Goal: Information Seeking & Learning: Check status

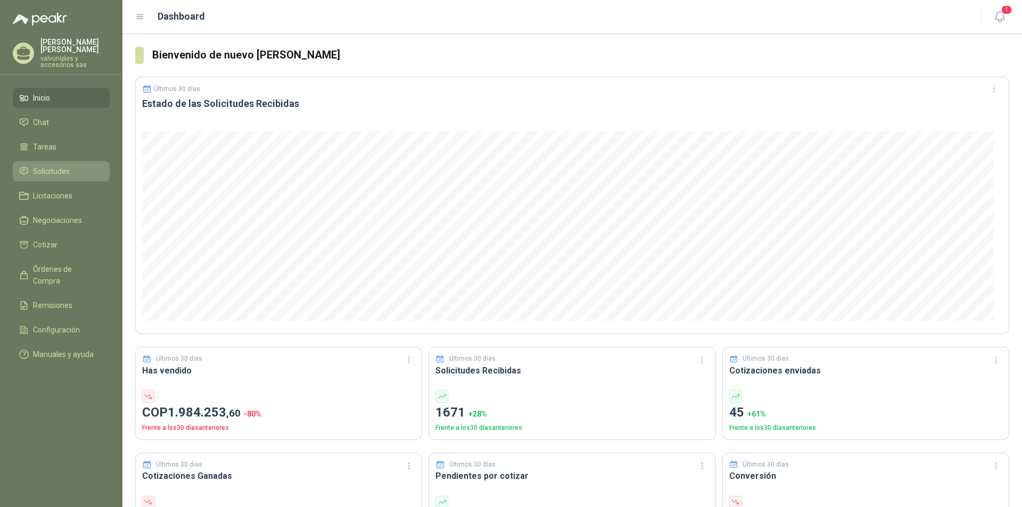
click at [50, 166] on span "Solicitudes" at bounding box center [51, 172] width 37 height 12
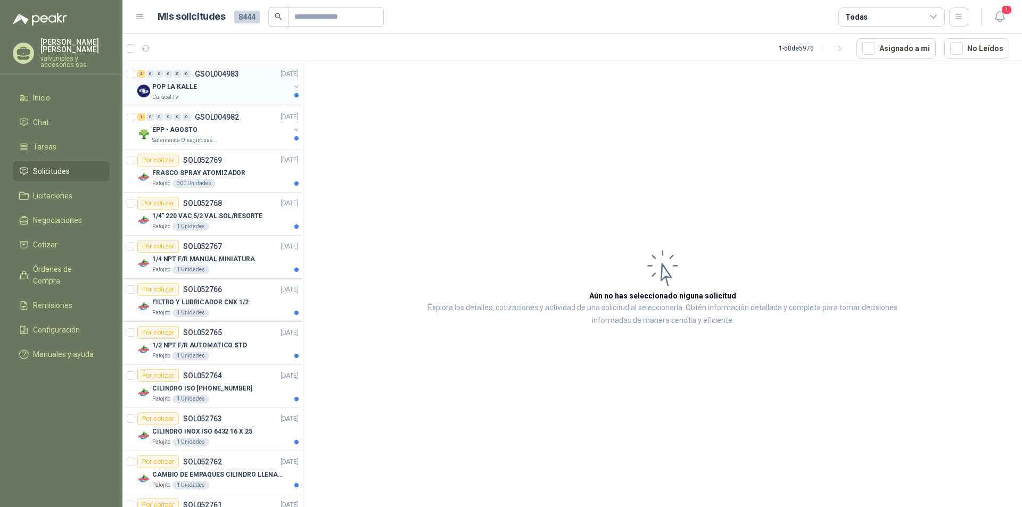
click at [184, 86] on p "POP LA KALLE" at bounding box center [174, 87] width 45 height 10
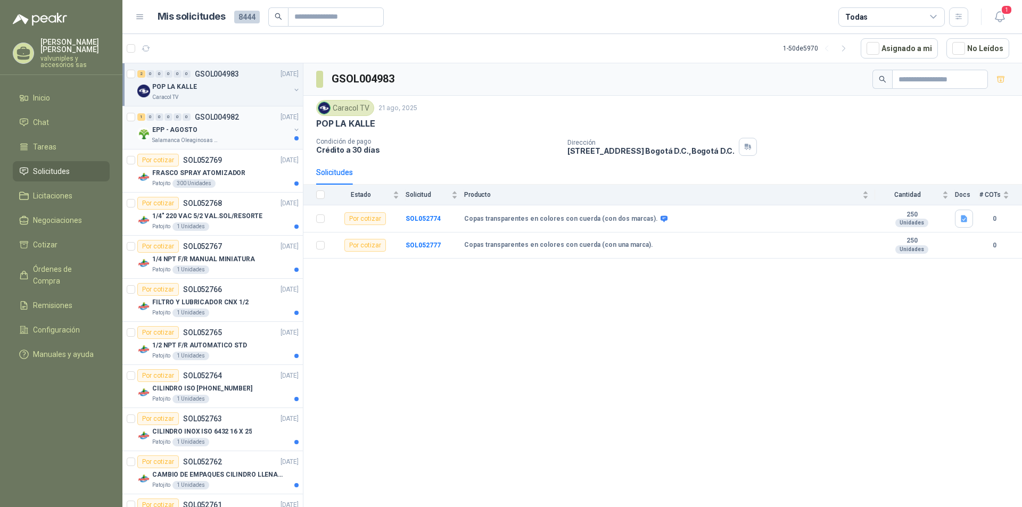
click at [196, 130] on div "EPP - AGOSTO" at bounding box center [221, 129] width 138 height 13
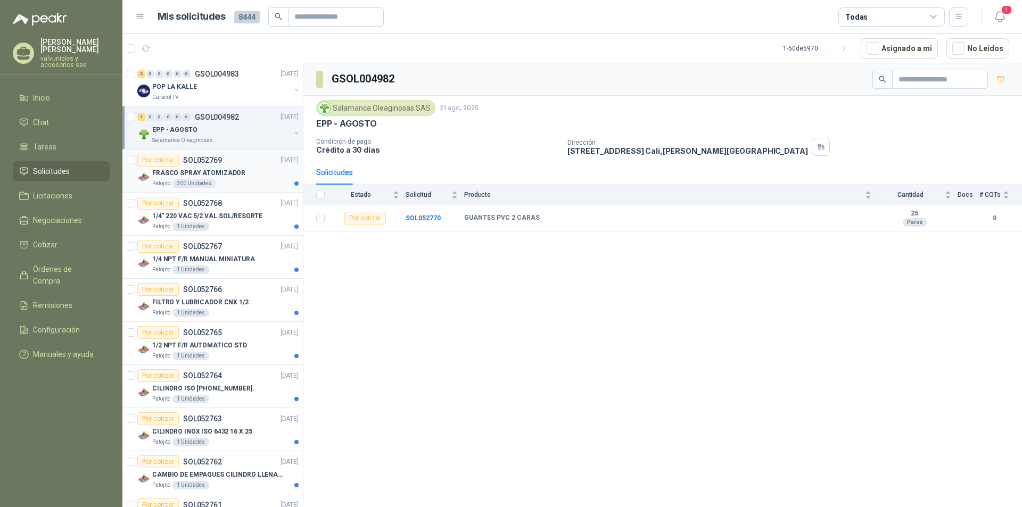
click at [203, 172] on p "FRASCO SPRAY ATOMIZADOR" at bounding box center [198, 173] width 93 height 10
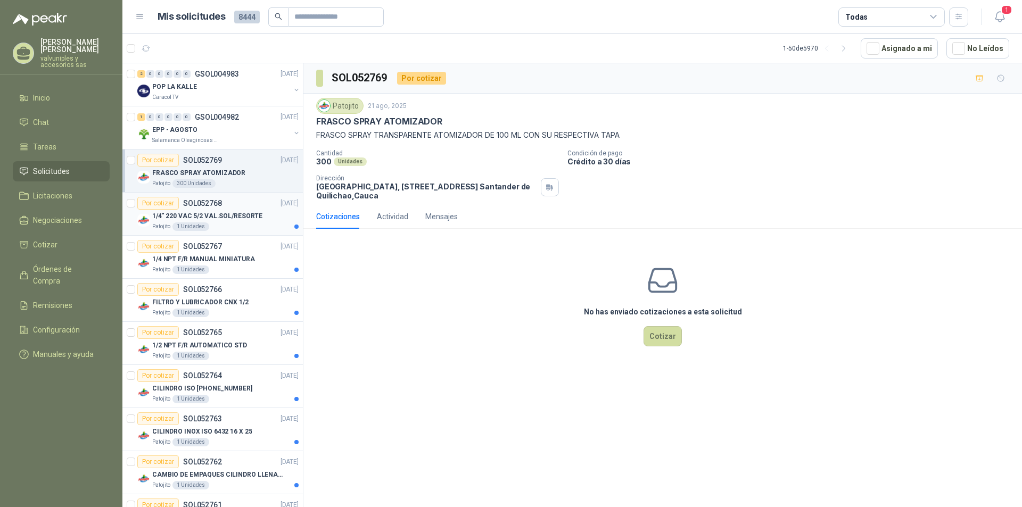
click at [179, 217] on p "1/4" 220 VAC 5/2 VAL.SOL/RESORTE" at bounding box center [207, 216] width 110 height 10
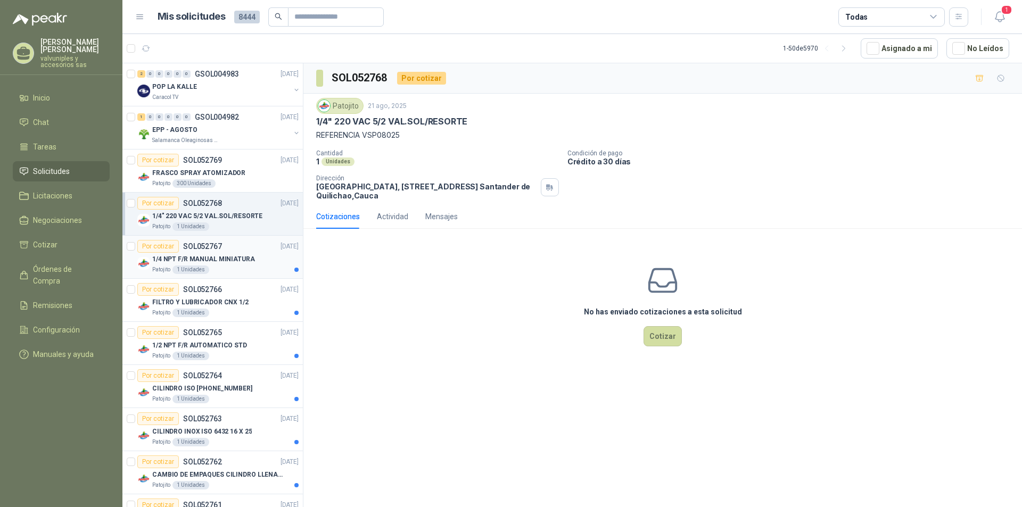
click at [194, 258] on p "1/4 NPT F/R MANUAL MINIATURA" at bounding box center [203, 259] width 103 height 10
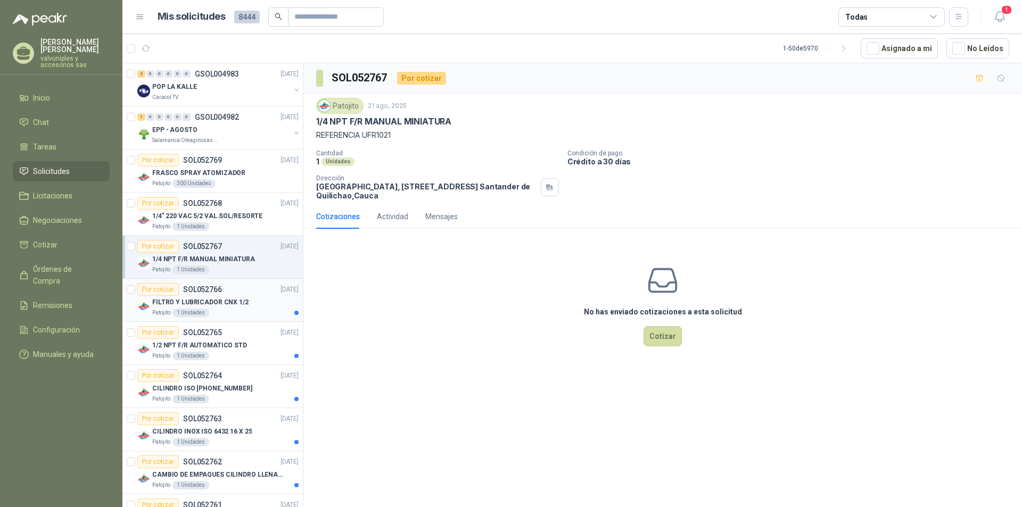
click at [181, 300] on p "FILTRO Y LUBRICADOR CNX 1/2" at bounding box center [200, 303] width 96 height 10
click at [195, 344] on p "1/2 NPT F/R AUTOMATICO STD" at bounding box center [199, 346] width 95 height 10
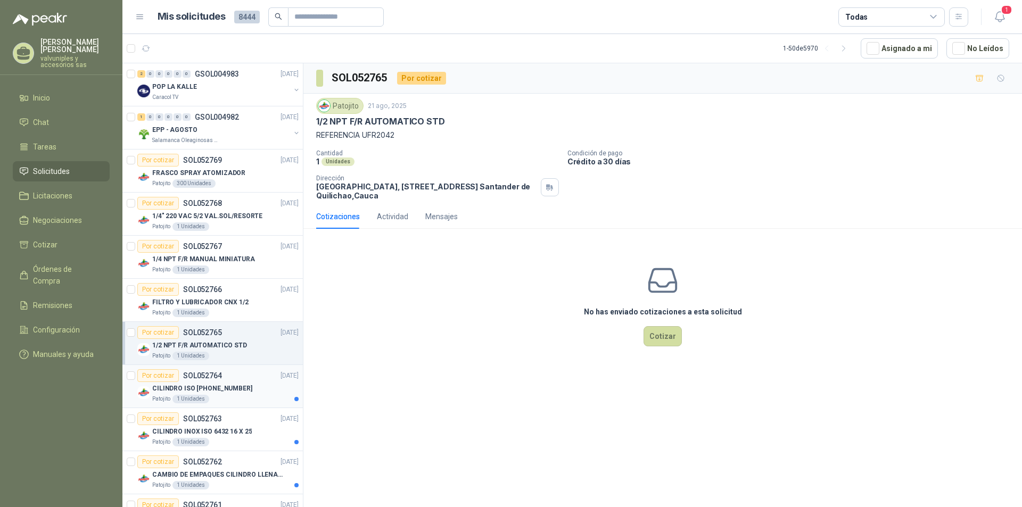
click at [188, 388] on p "CILINDRO ISO [PHONE_NUMBER]" at bounding box center [202, 389] width 100 height 10
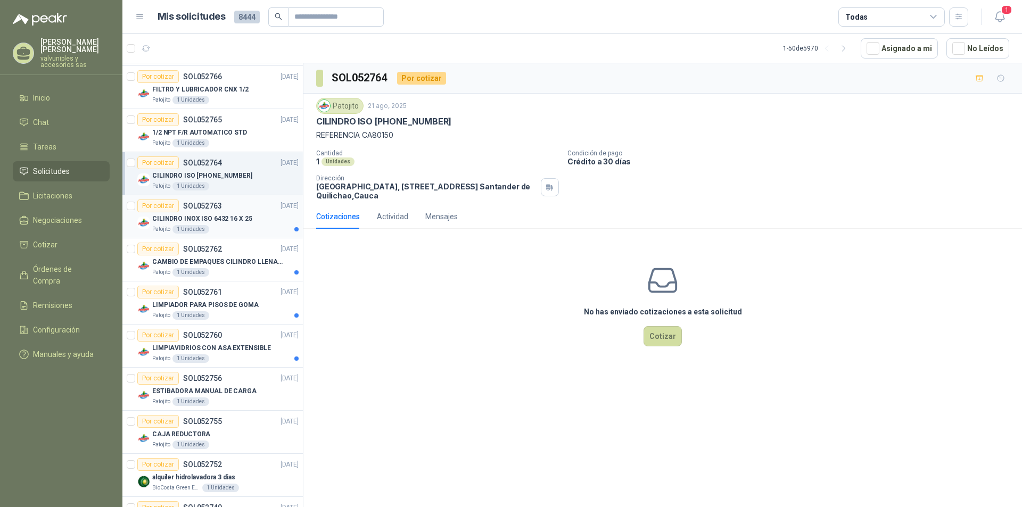
click at [173, 218] on p "CILINDRO INOX ISO 6432 16 X 25" at bounding box center [202, 219] width 100 height 10
click at [196, 262] on p "CAMBIO DE EMPAQUES CILINDRO LLENADORA MANUALNUAL" at bounding box center [218, 262] width 133 height 10
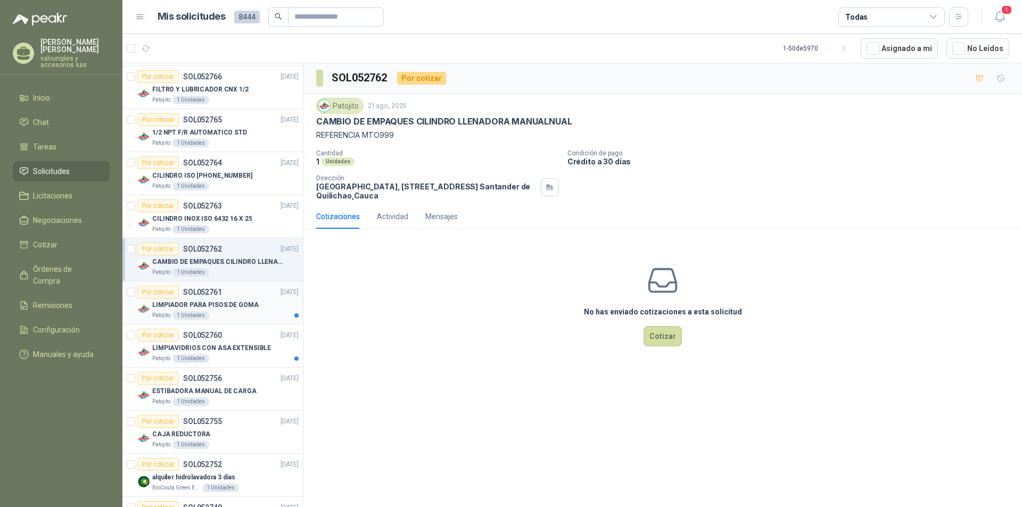
click at [190, 307] on p "LIMPIADOR PARA PISOS DE GOMA" at bounding box center [205, 305] width 106 height 10
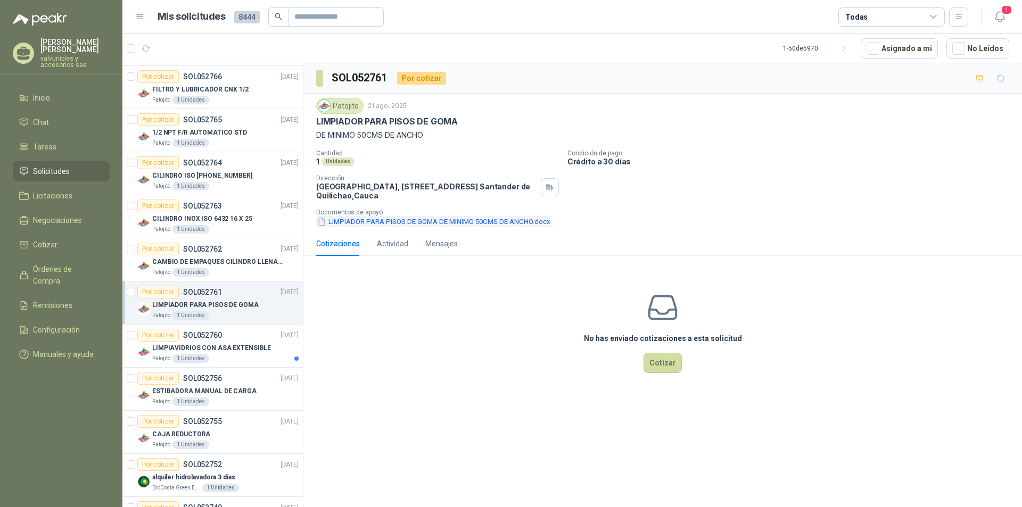
click at [378, 222] on button "LIMPIADOR PARA PISOS DE GOMA DE MINIMO 50CMS DE ANCHO.docx" at bounding box center [433, 221] width 235 height 11
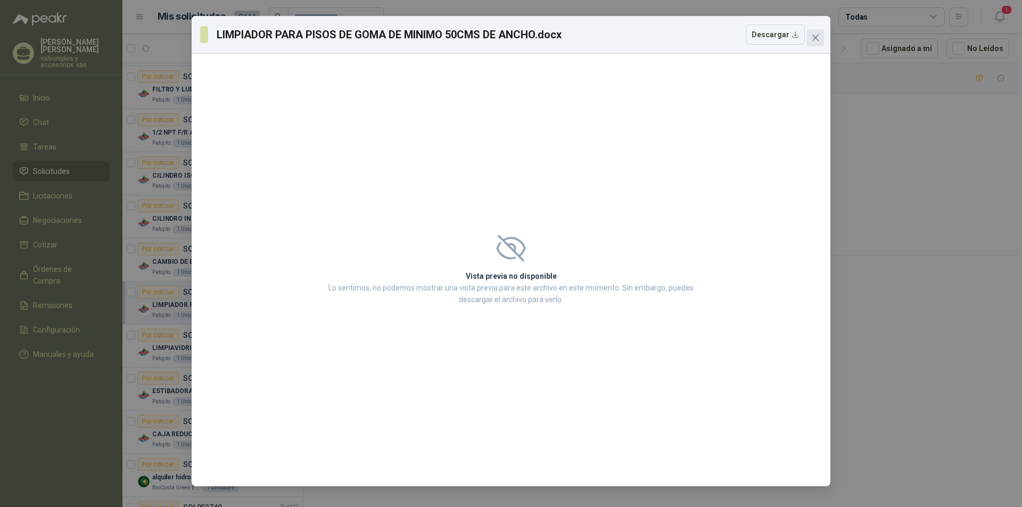
click at [815, 37] on icon "close" at bounding box center [815, 38] width 6 height 6
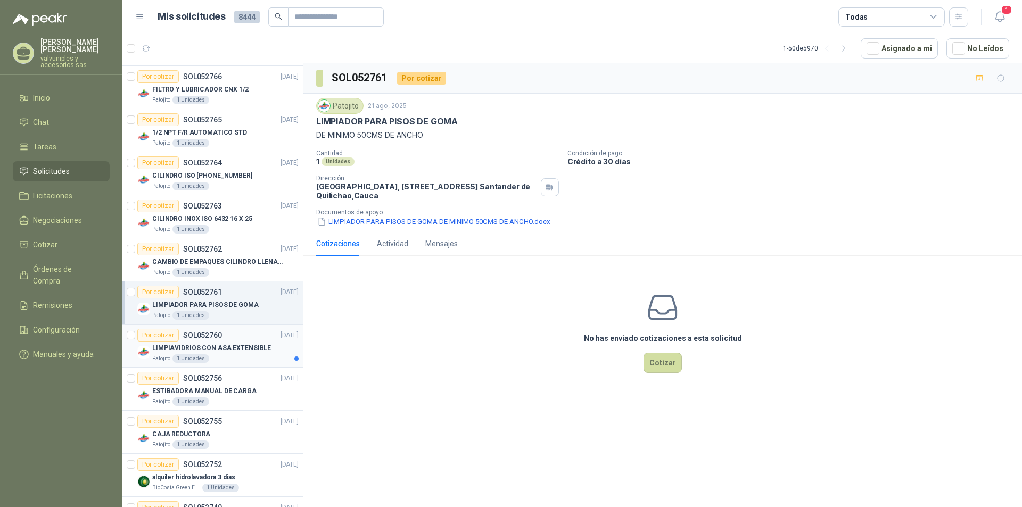
click at [177, 346] on p "LIMPIAVIDRIOS CON ASA EXTENSIBLE" at bounding box center [211, 348] width 119 height 10
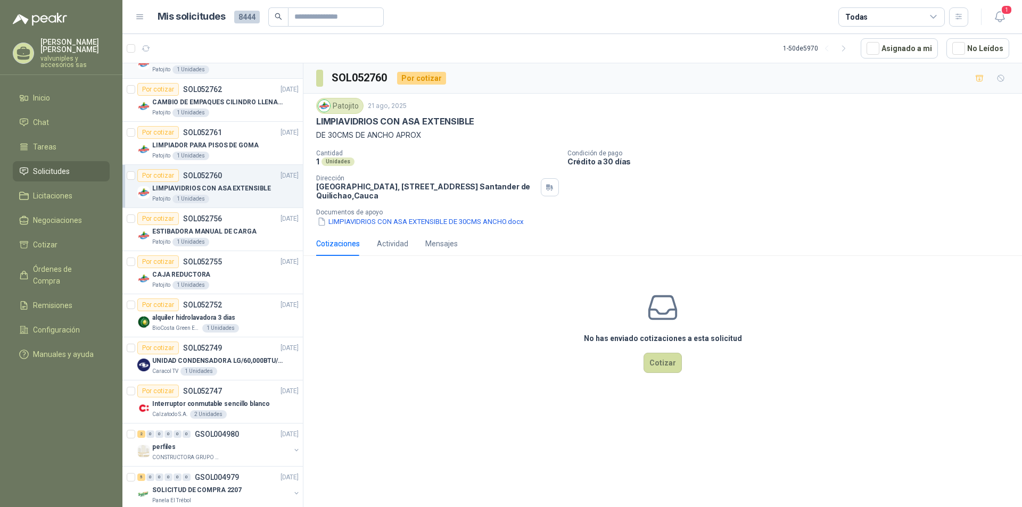
scroll to position [160, 0]
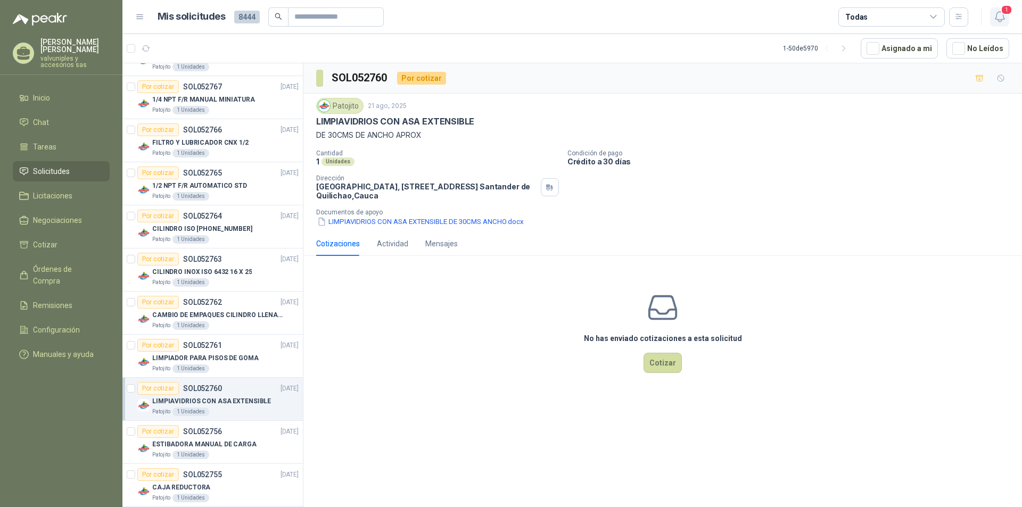
click at [997, 15] on icon "button" at bounding box center [999, 16] width 13 height 13
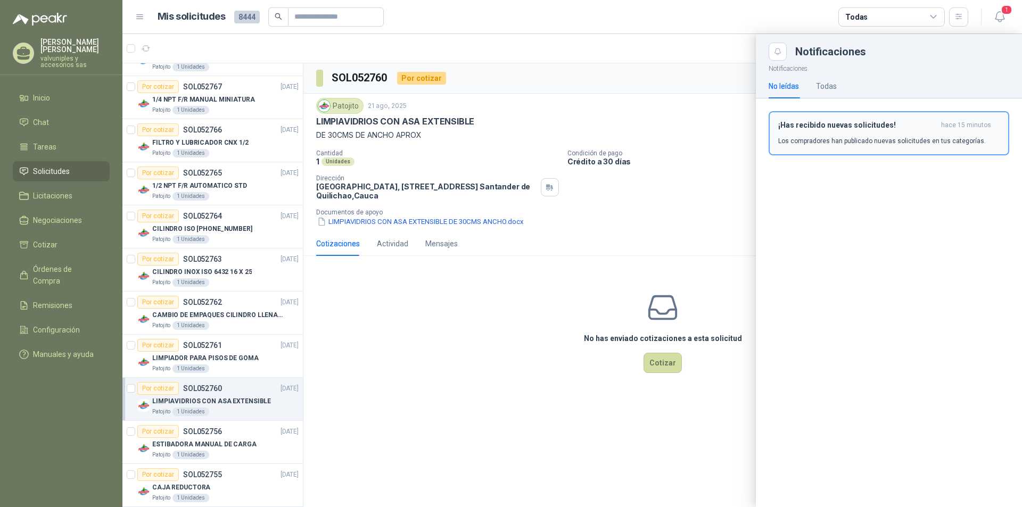
click at [827, 127] on h3 "¡Has recibido nuevas solicitudes!" at bounding box center [857, 125] width 159 height 9
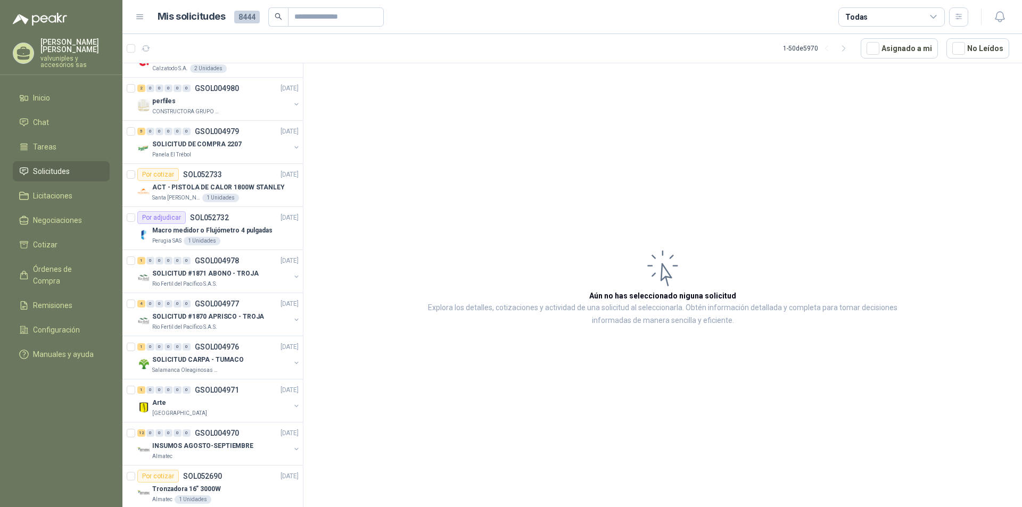
scroll to position [1095, 0]
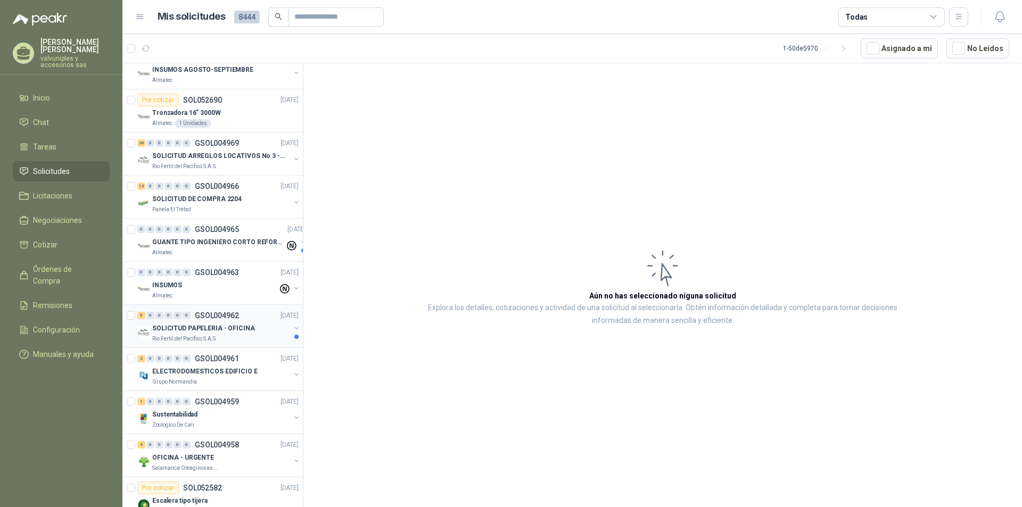
click at [212, 327] on p "SOLICITUD PAPELERIA - OFICINA" at bounding box center [203, 329] width 103 height 10
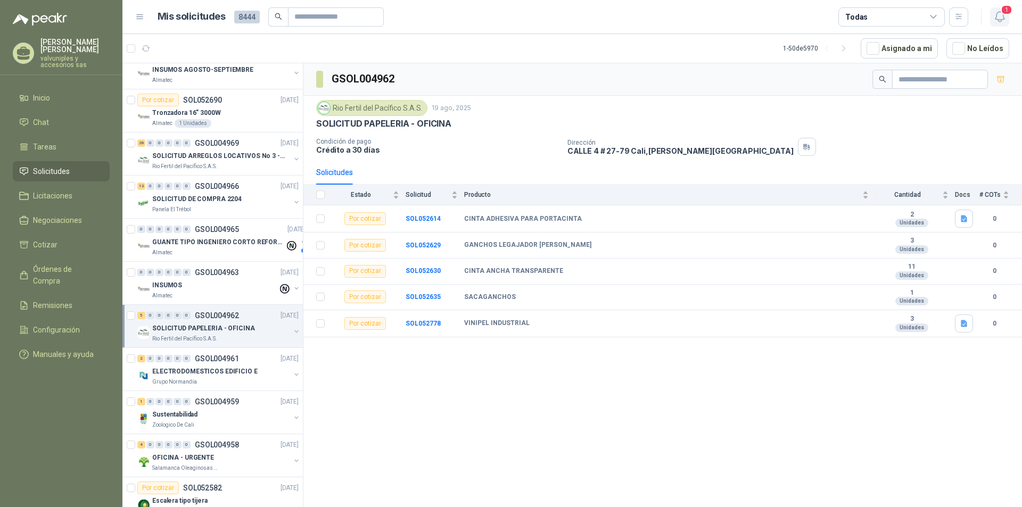
click at [1000, 15] on icon "button" at bounding box center [999, 16] width 13 height 13
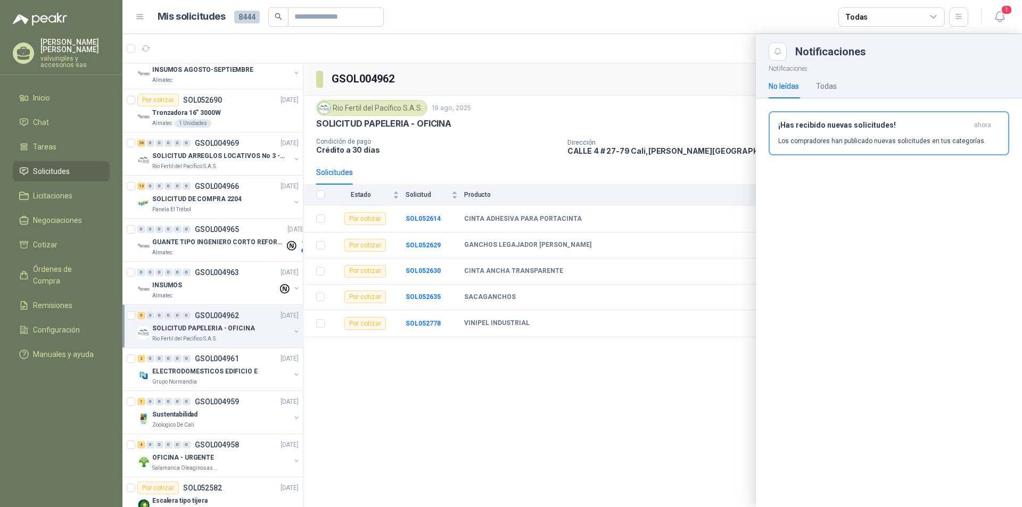
click at [837, 123] on h3 "¡Has recibido nuevas solicitudes!" at bounding box center [874, 125] width 192 height 9
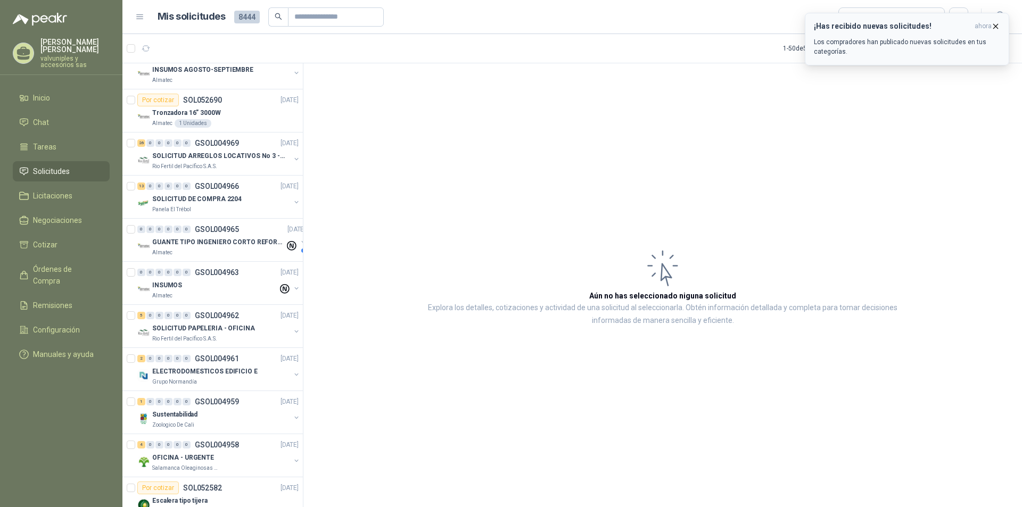
click at [994, 25] on icon "button" at bounding box center [996, 26] width 4 height 4
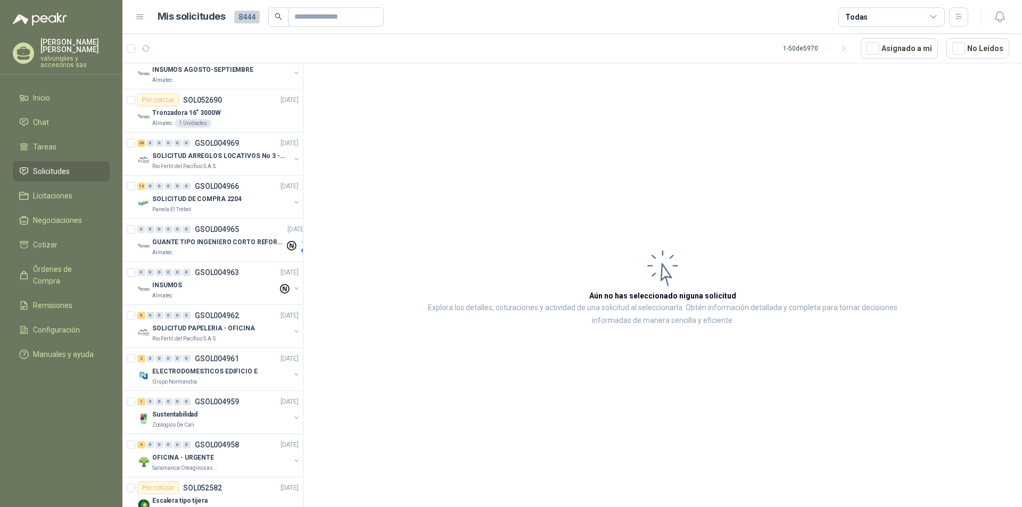
click at [34, 166] on span "Solicitudes" at bounding box center [51, 172] width 37 height 12
